Goal: Task Accomplishment & Management: Use online tool/utility

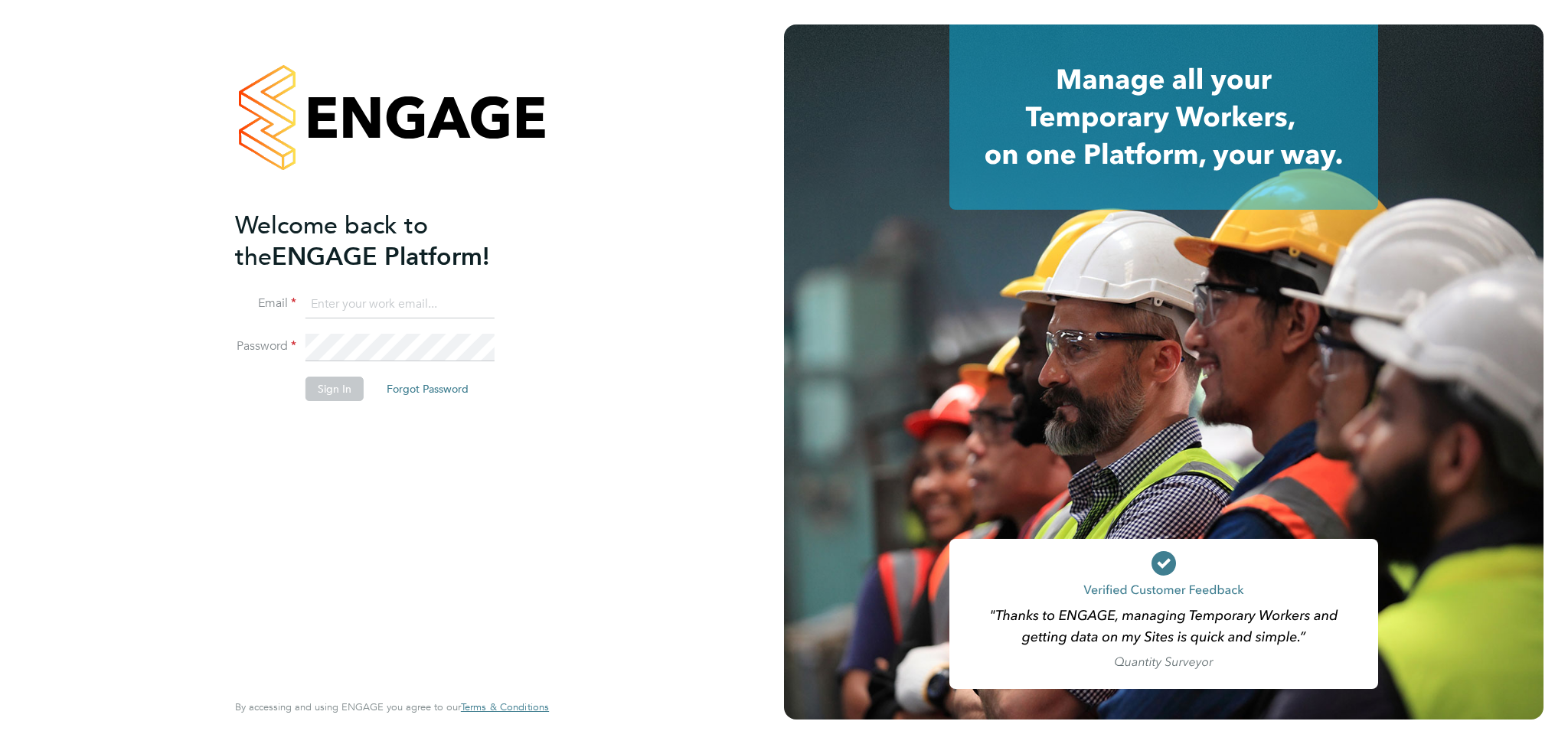
type input "[EMAIL_ADDRESS][DOMAIN_NAME]"
click at [331, 393] on button "Sign In" at bounding box center [334, 389] width 58 height 24
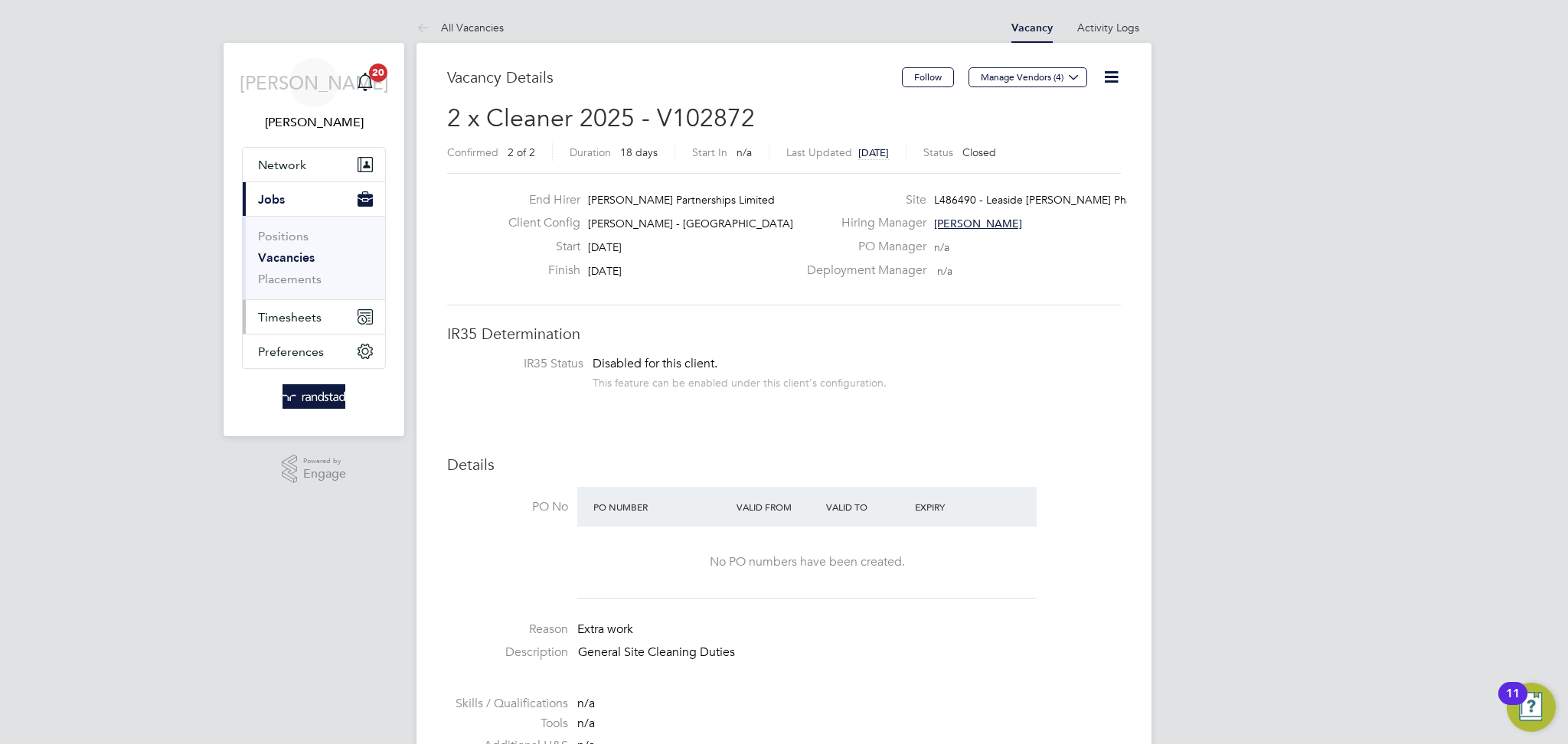
click at [307, 314] on span "Timesheets" at bounding box center [290, 317] width 64 height 14
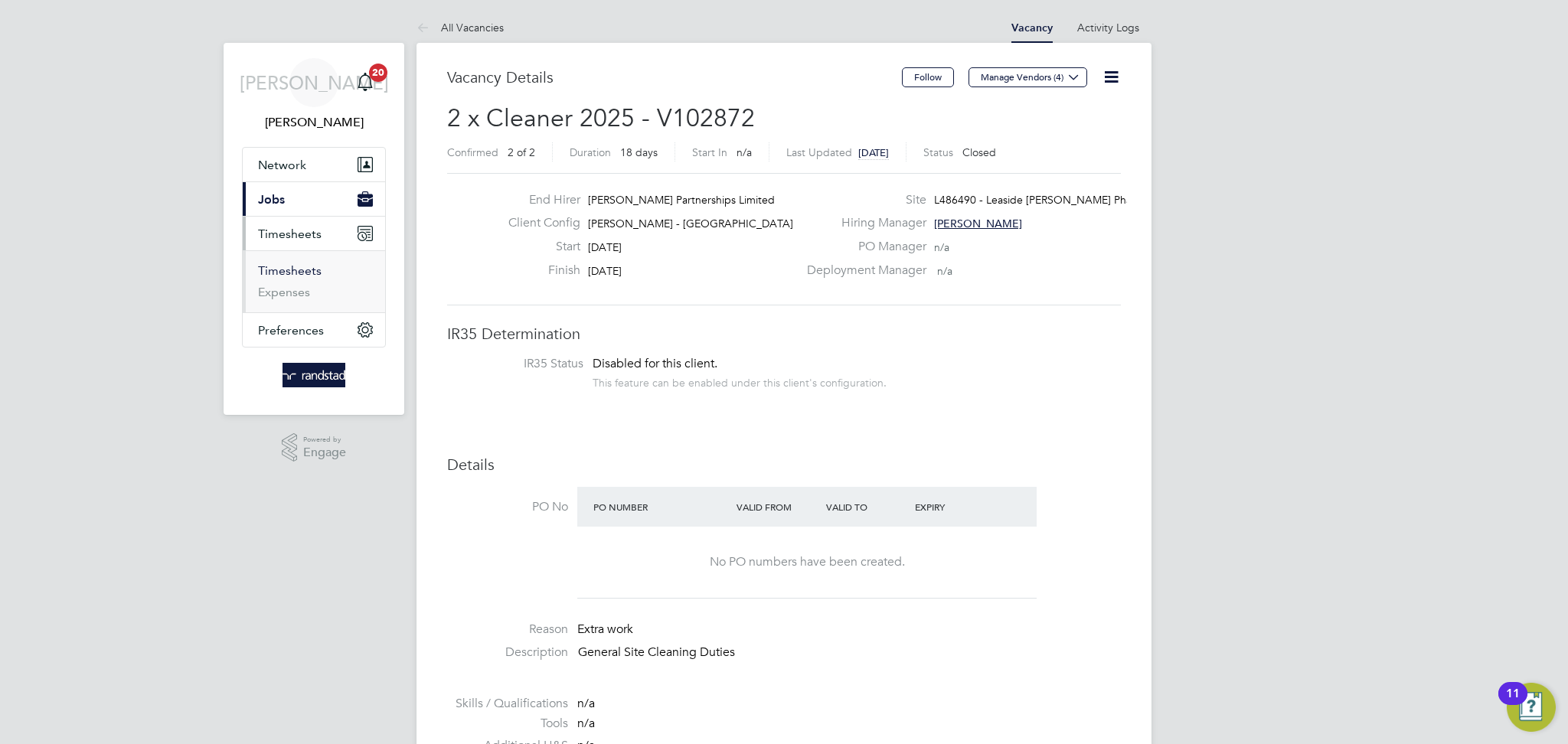
click at [298, 271] on link "Timesheets" at bounding box center [290, 270] width 64 height 14
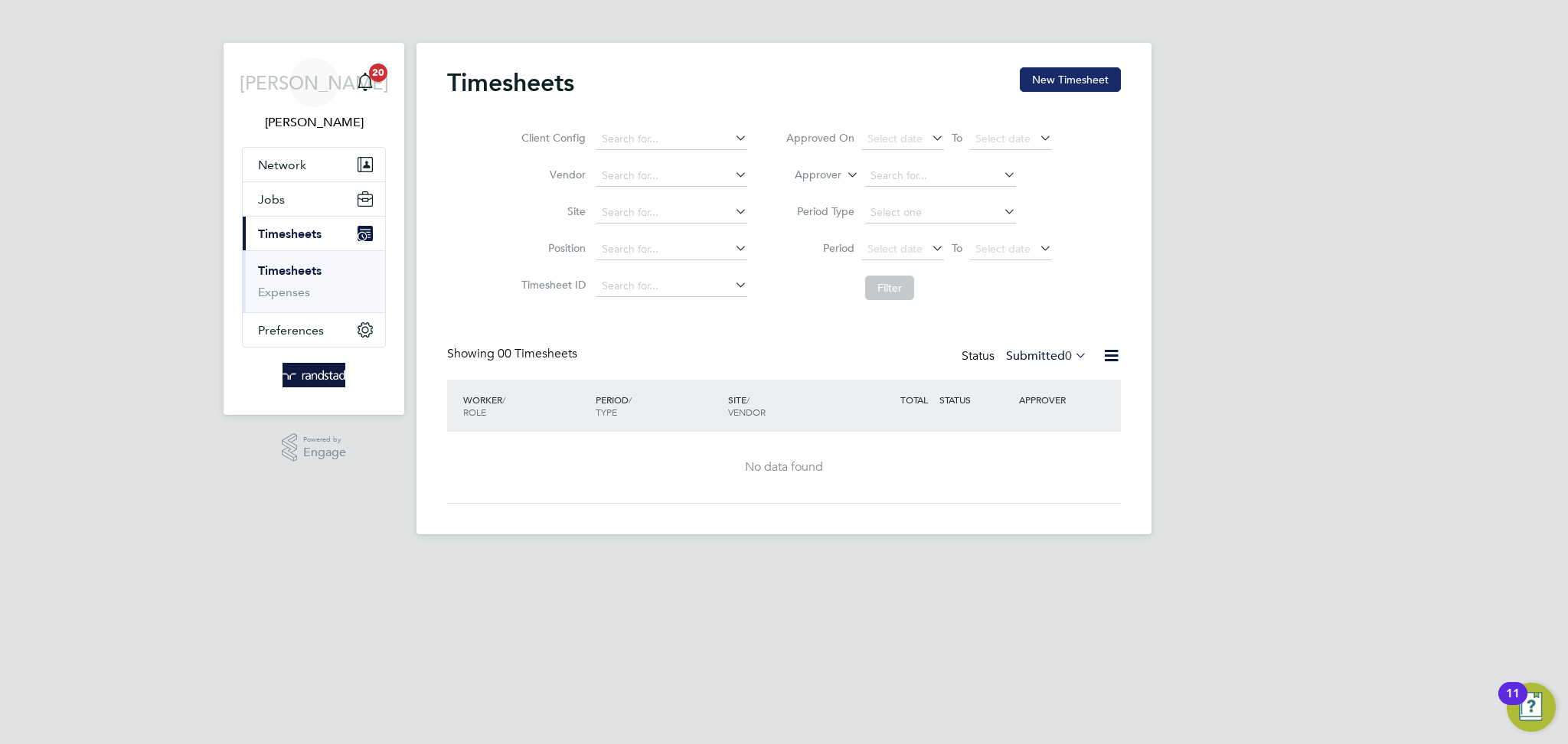
click at [1036, 80] on button "New Timesheet" at bounding box center [1070, 79] width 101 height 24
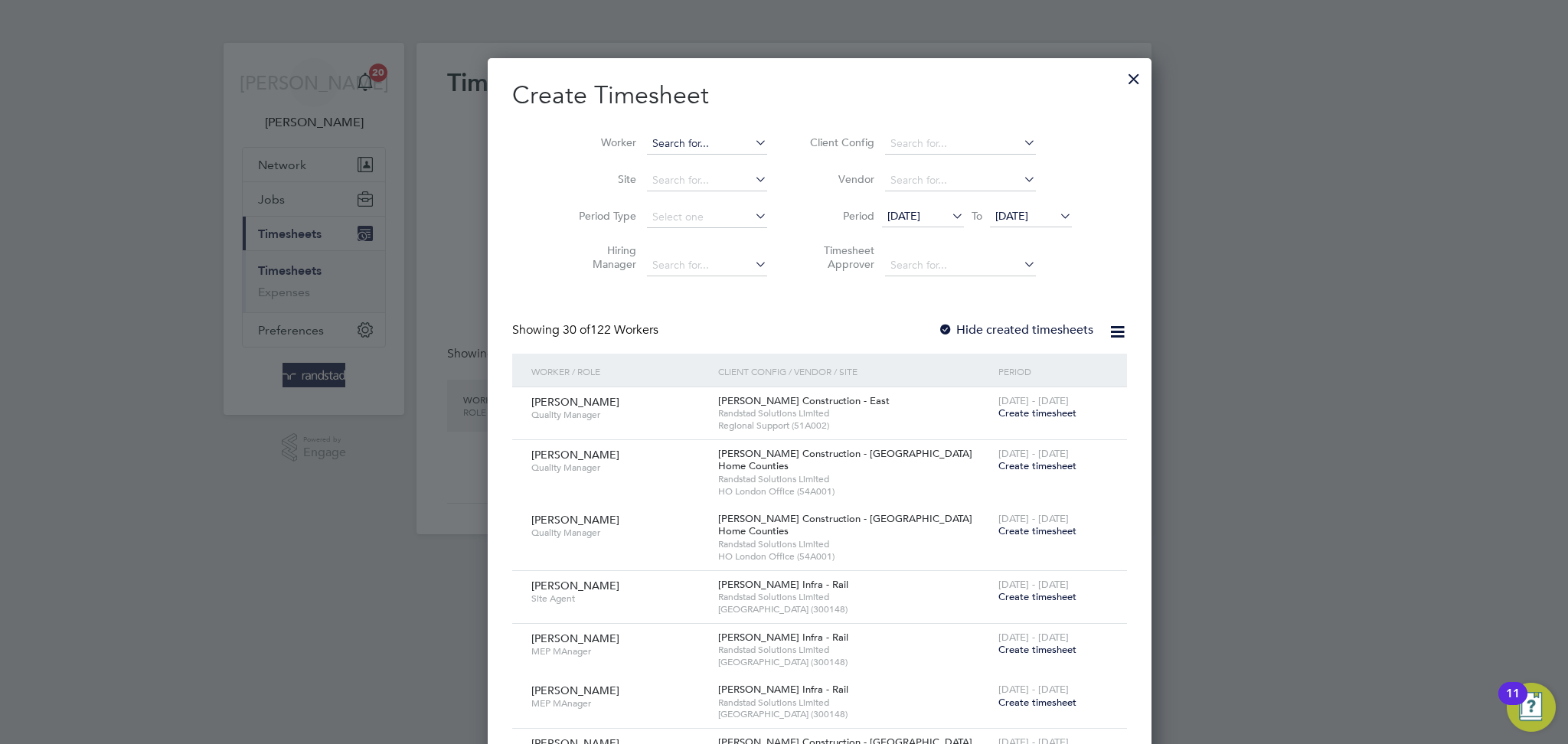
scroll to position [3350, 592]
click at [689, 145] on input at bounding box center [707, 144] width 121 height 22
click at [652, 183] on li "[PERSON_NAME]" at bounding box center [705, 184] width 189 height 21
type input "[PERSON_NAME]"
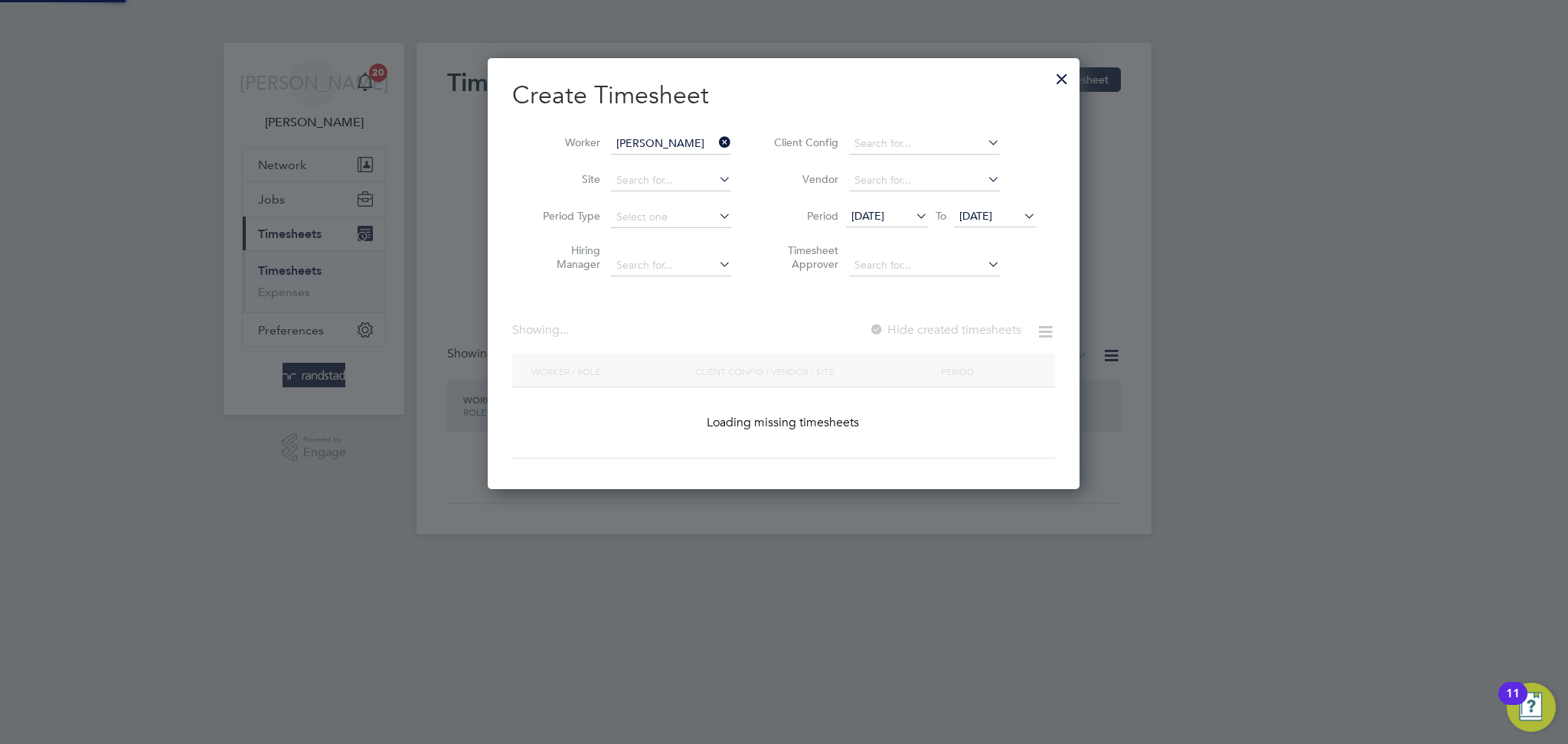
scroll to position [7, 7]
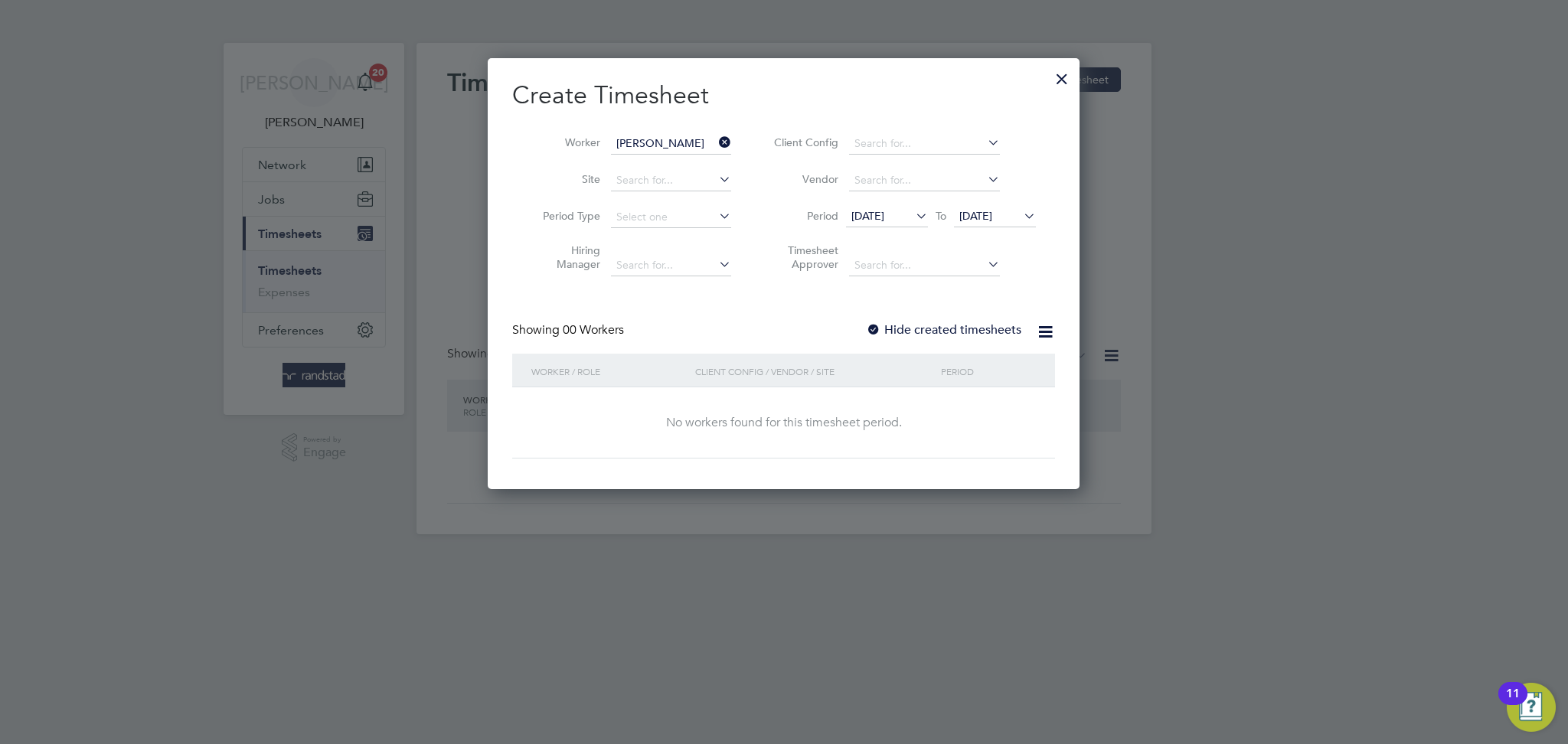
click at [895, 323] on label "Hide created timesheets" at bounding box center [944, 330] width 156 height 15
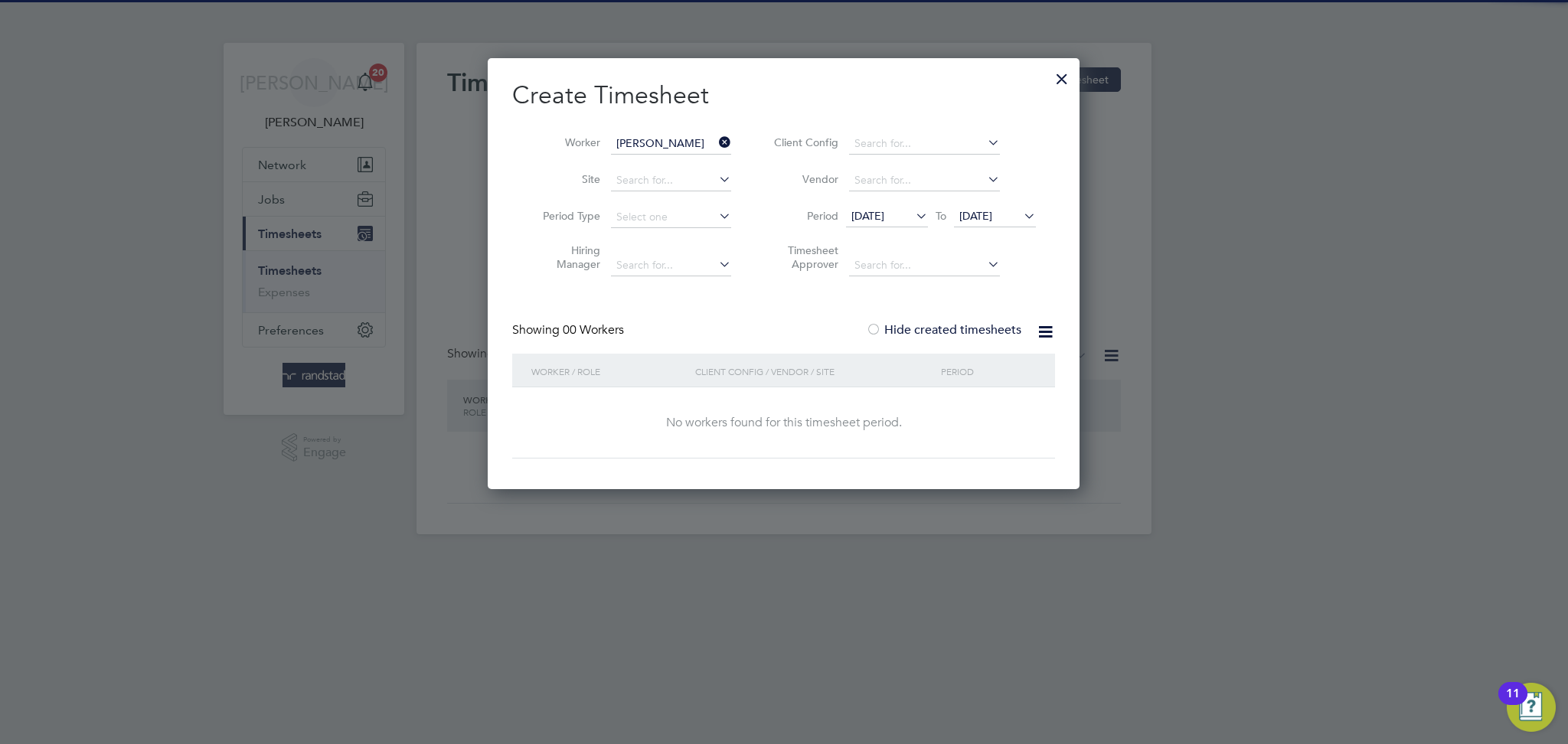
click at [895, 323] on label "Hide created timesheets" at bounding box center [944, 330] width 156 height 15
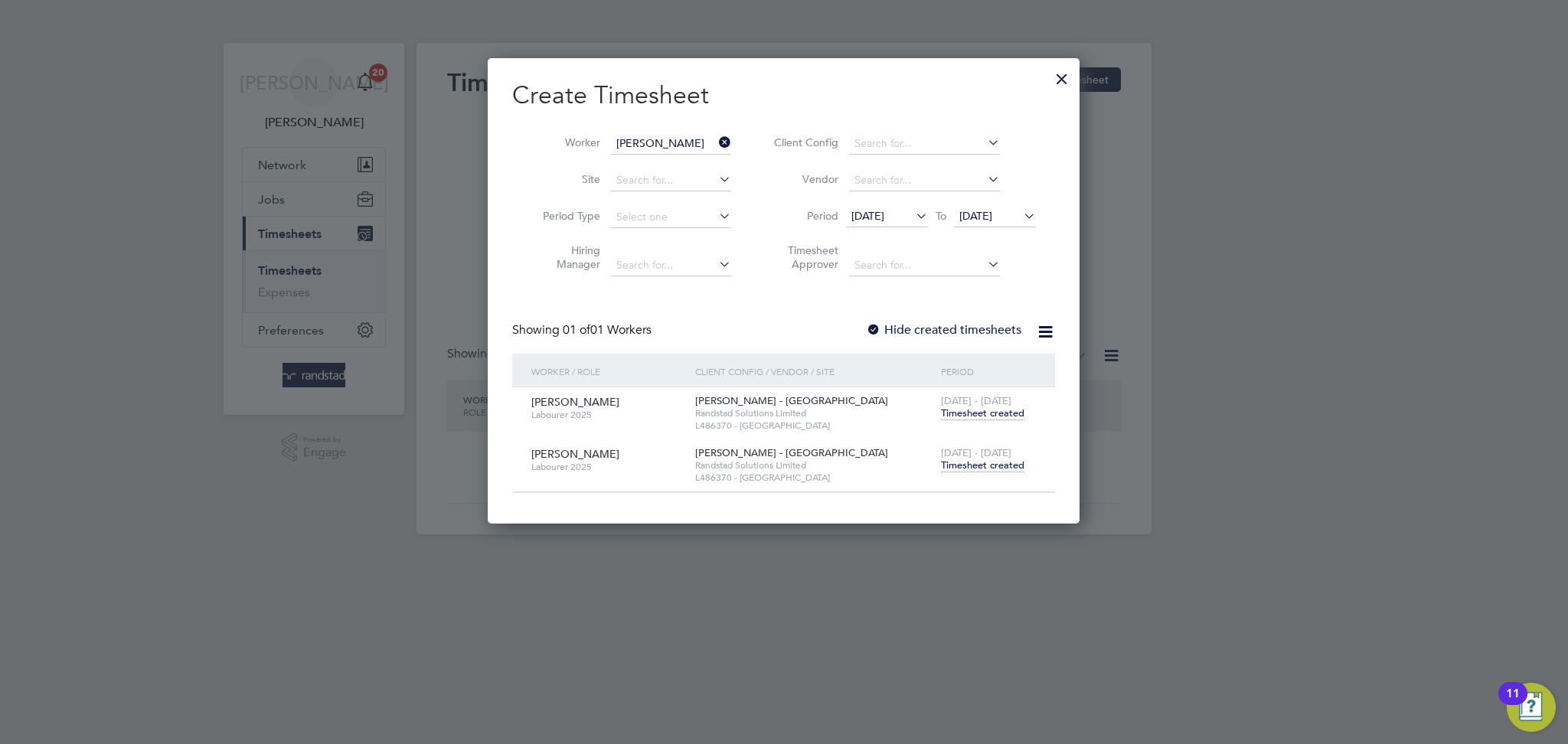
click at [957, 460] on span "Timesheet created" at bounding box center [983, 466] width 84 height 13
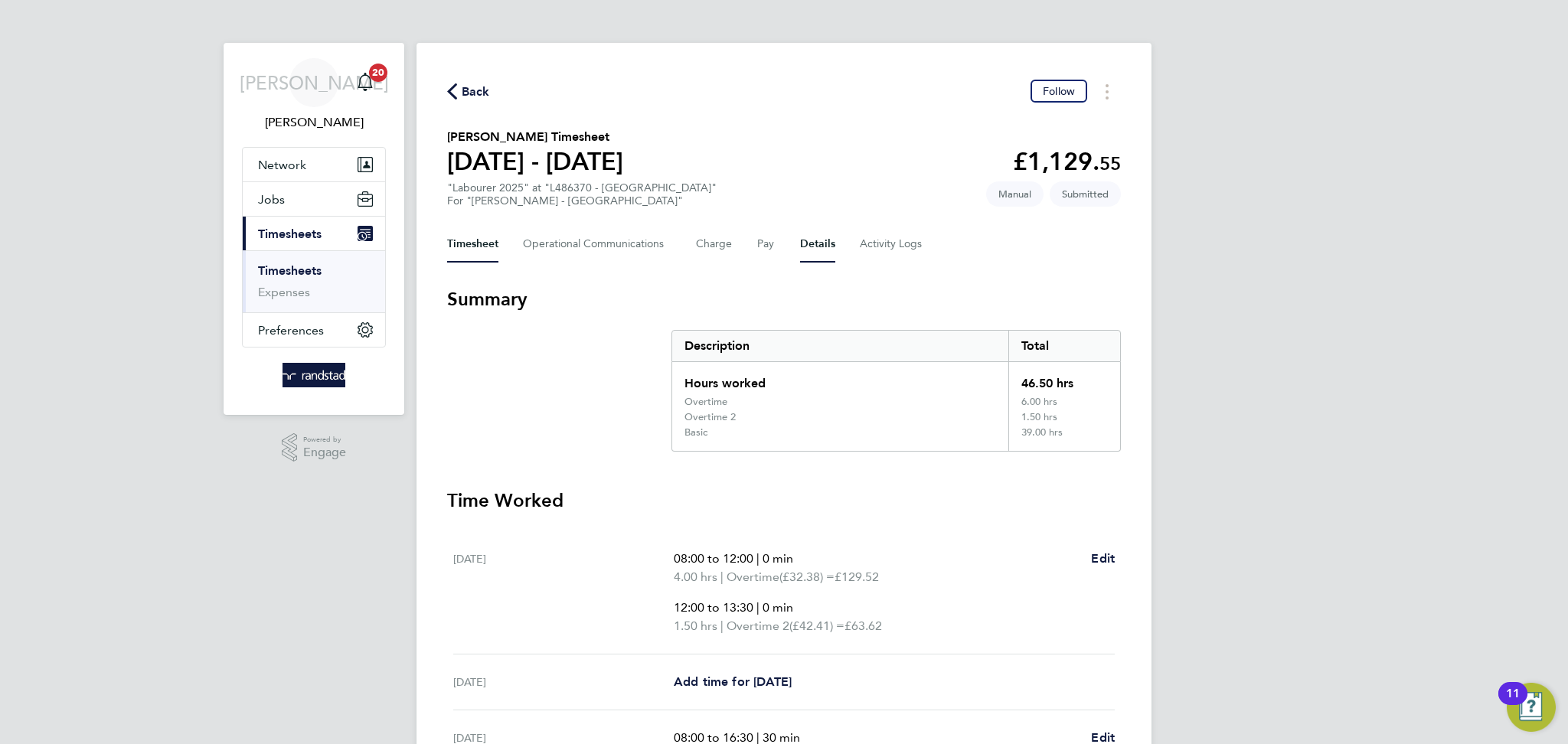
click at [807, 245] on button "Details" at bounding box center [818, 245] width 35 height 37
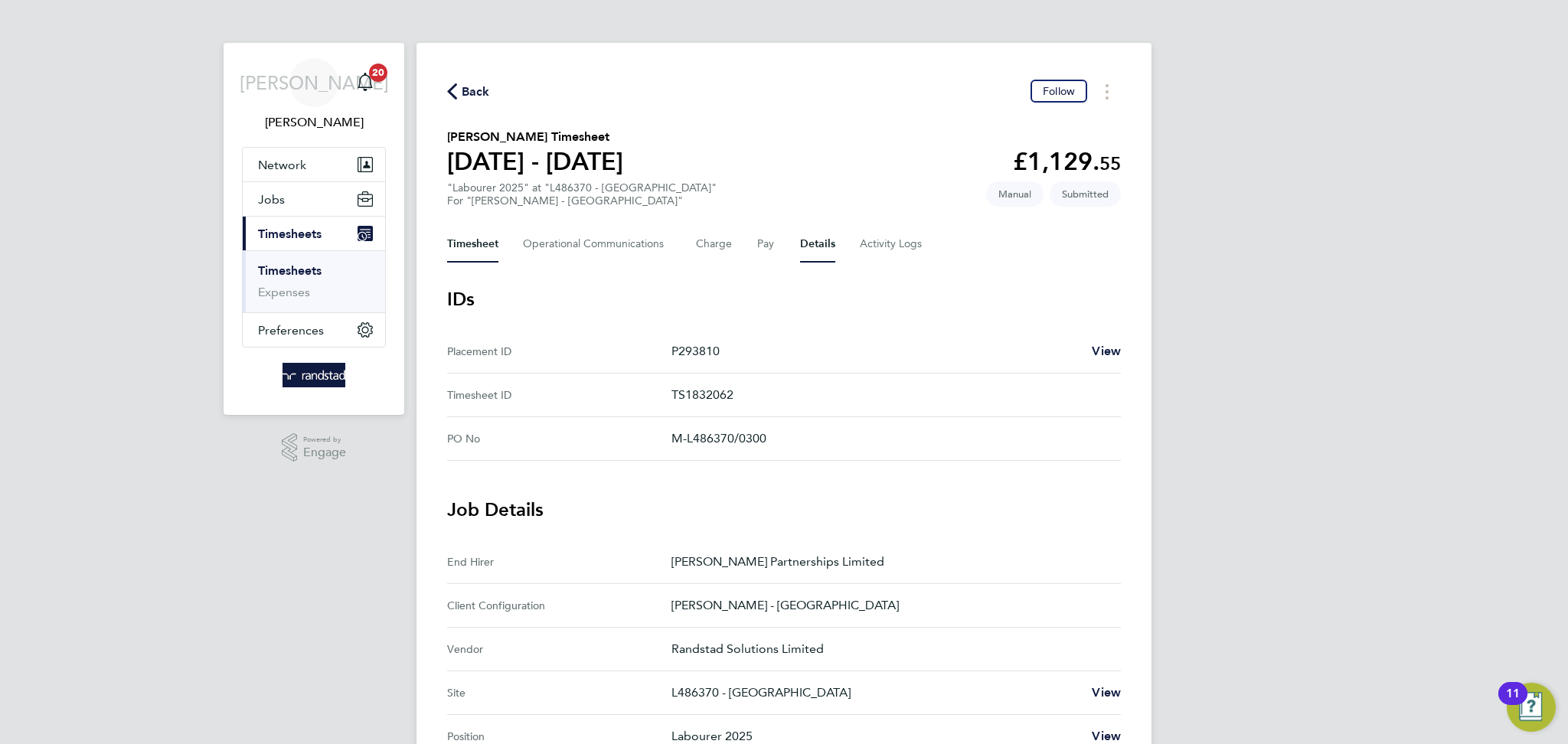
click at [462, 239] on button "Timesheet" at bounding box center [472, 245] width 51 height 37
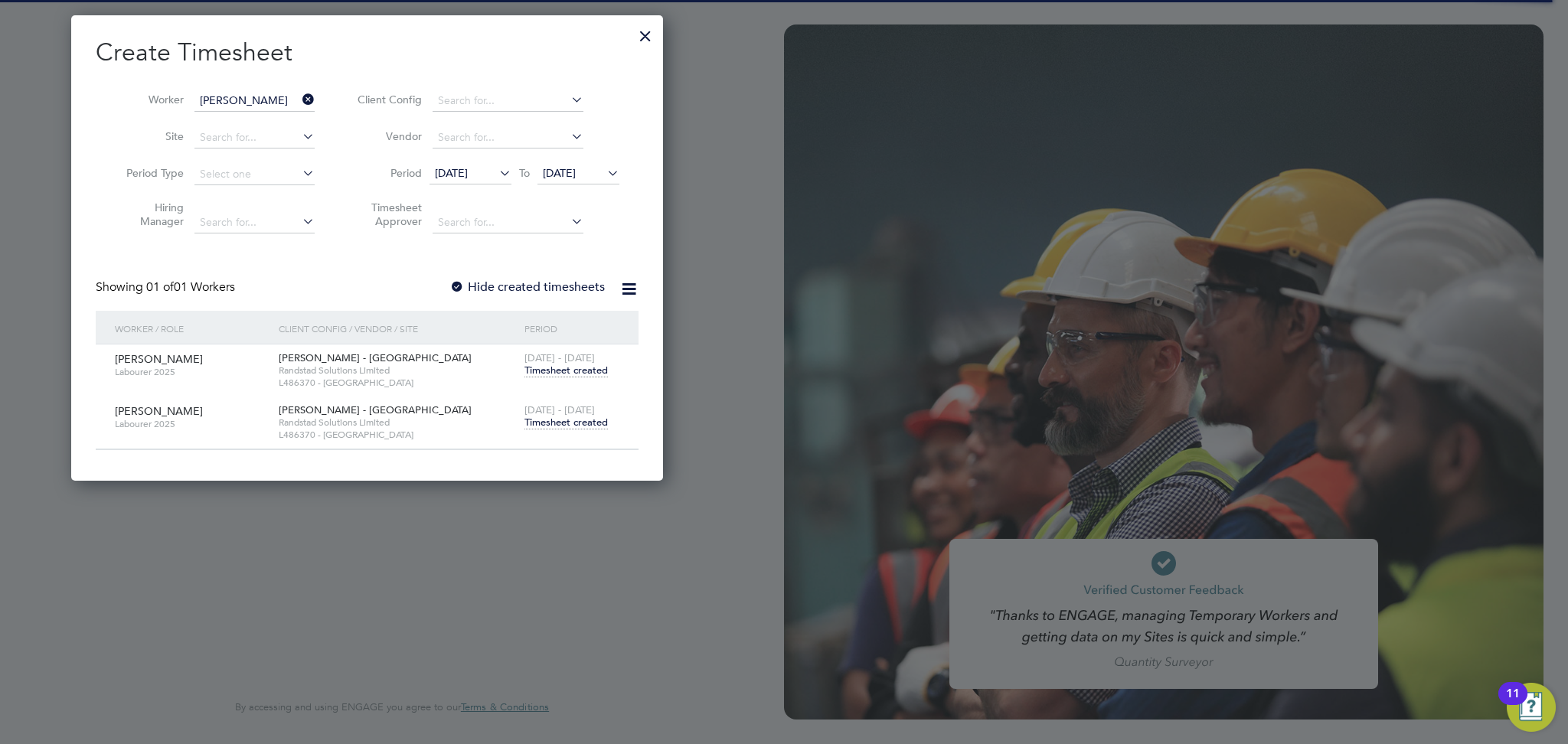
scroll to position [466, 592]
type input "[EMAIL_ADDRESS][DOMAIN_NAME]"
